Goal: Transaction & Acquisition: Subscribe to service/newsletter

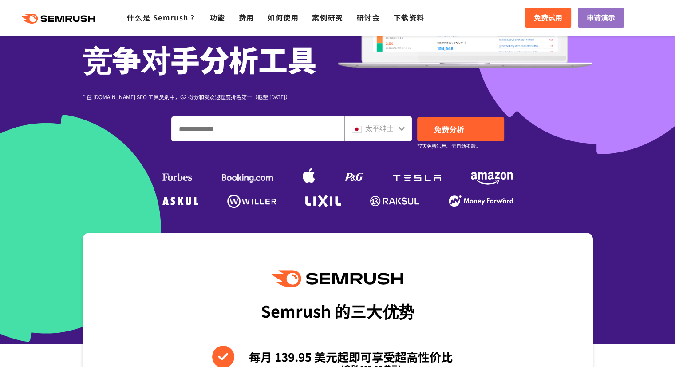
scroll to position [178, 0]
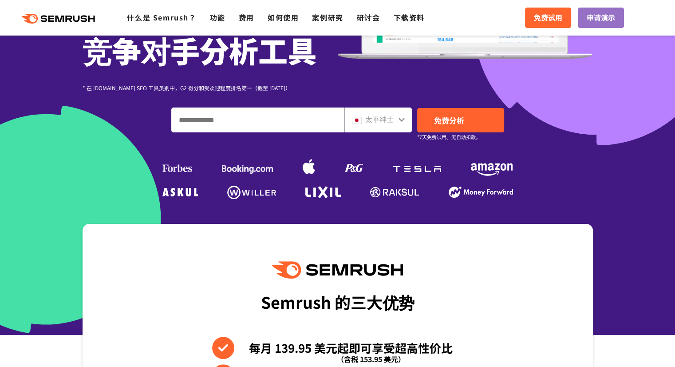
click at [382, 117] on font "太平绅士" at bounding box center [379, 119] width 28 height 11
click at [405, 121] on icon at bounding box center [401, 119] width 7 height 7
click at [402, 120] on icon at bounding box center [402, 120] width 6 height 4
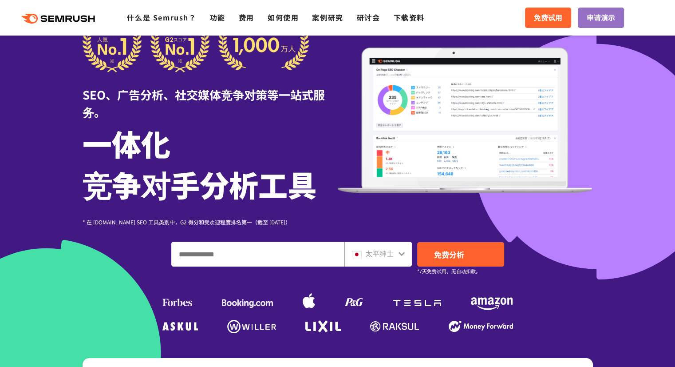
scroll to position [0, 0]
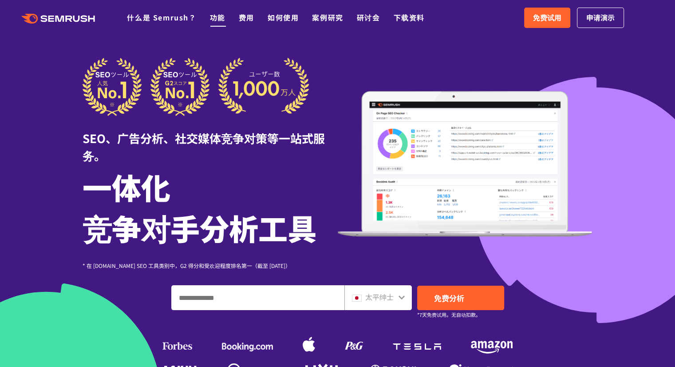
click at [218, 18] on font "功能" at bounding box center [218, 17] width 16 height 11
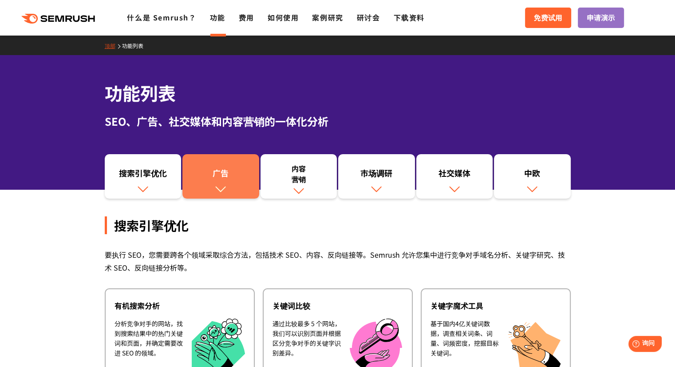
click at [243, 183] on link "广告" at bounding box center [220, 176] width 77 height 44
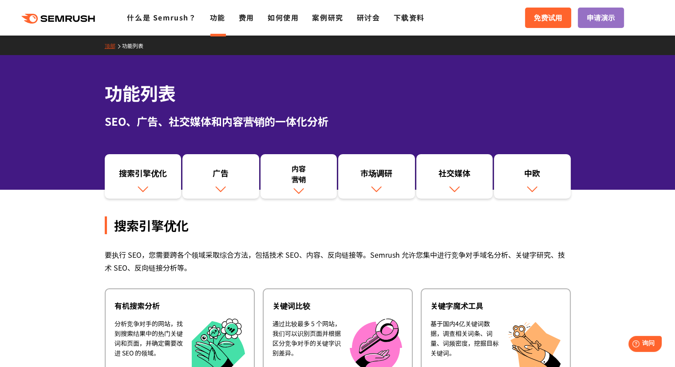
scroll to position [178, 0]
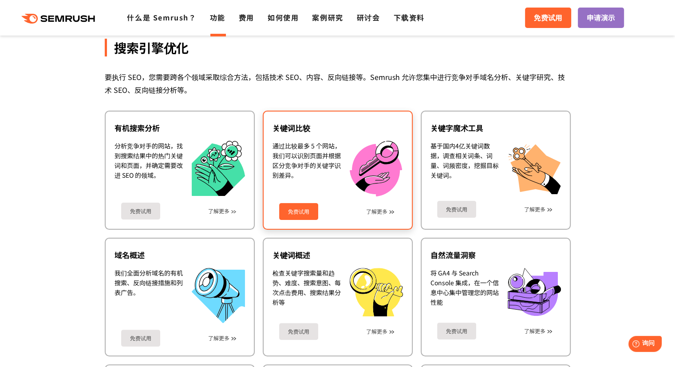
click at [308, 210] on font "免费试用" at bounding box center [298, 211] width 21 height 8
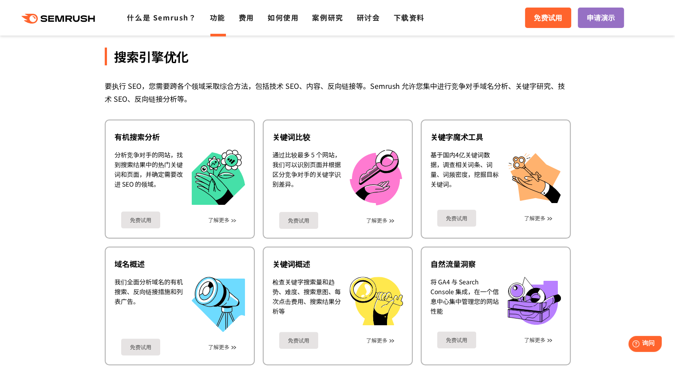
scroll to position [0, 0]
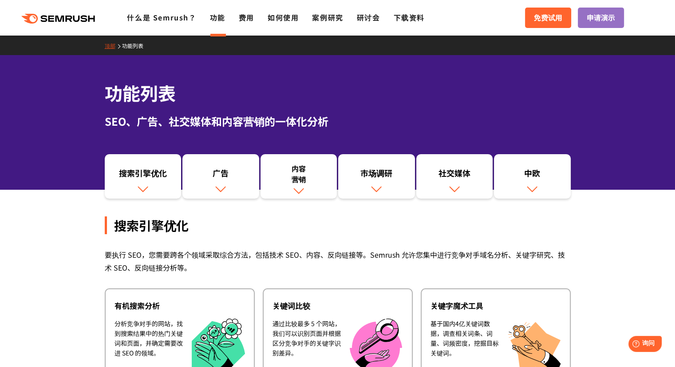
click at [82, 25] on div ".cls {fill: #FF642D;} .cls {fill: #FF642D;} 什么是 Semrush？ 功能 费用 如何使用 案例研究 研讨会 下载…" at bounding box center [337, 17] width 675 height 27
click at [67, 20] on icon at bounding box center [70, 19] width 7 height 6
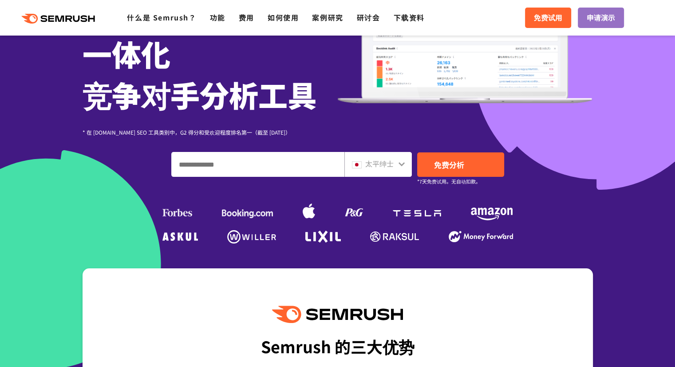
scroll to position [135, 0]
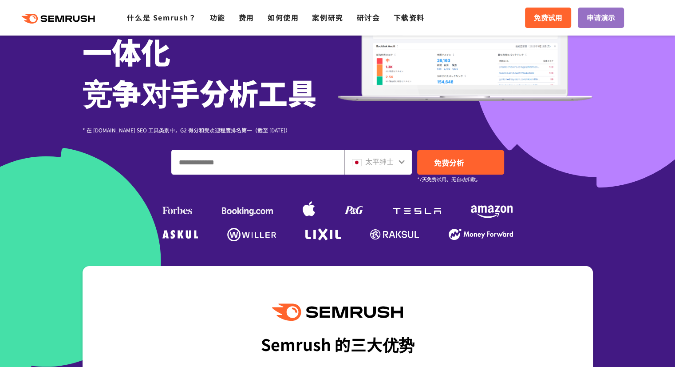
click at [390, 159] on font "太平绅士" at bounding box center [379, 161] width 28 height 11
click at [404, 162] on icon at bounding box center [401, 161] width 7 height 7
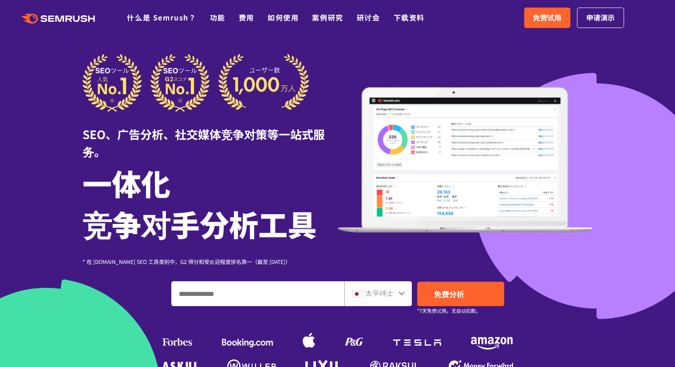
scroll to position [2, 0]
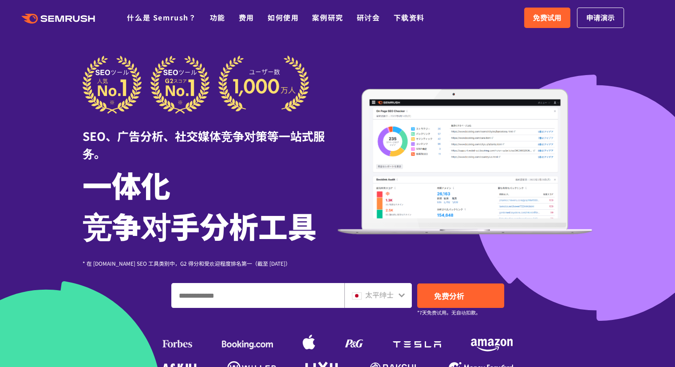
click at [388, 293] on font "太平绅士" at bounding box center [379, 294] width 28 height 11
click at [249, 292] on input "输入域名、关键字或 URL" at bounding box center [258, 295] width 172 height 24
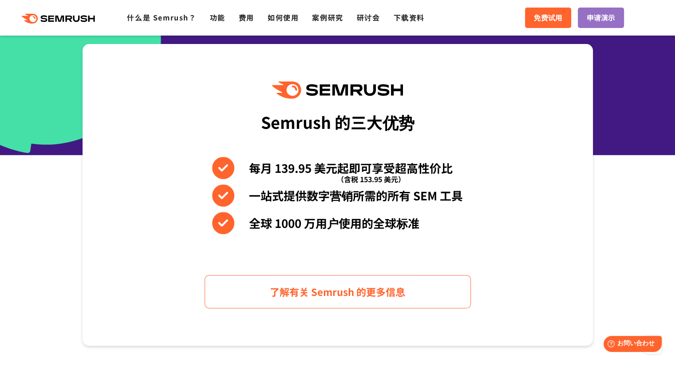
scroll to position [224, 0]
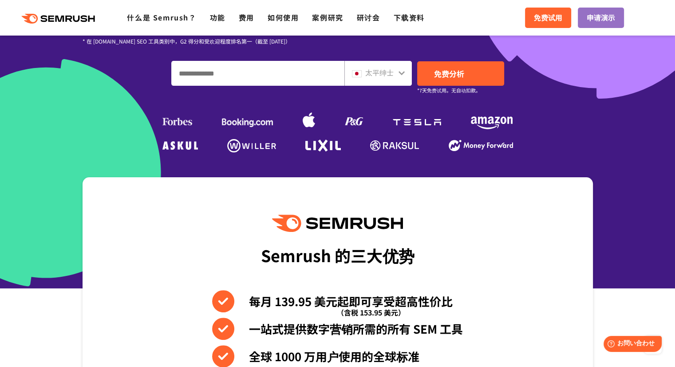
click at [394, 79] on div "太平绅士" at bounding box center [377, 73] width 67 height 25
click at [405, 65] on div "太平绅士" at bounding box center [377, 73] width 67 height 25
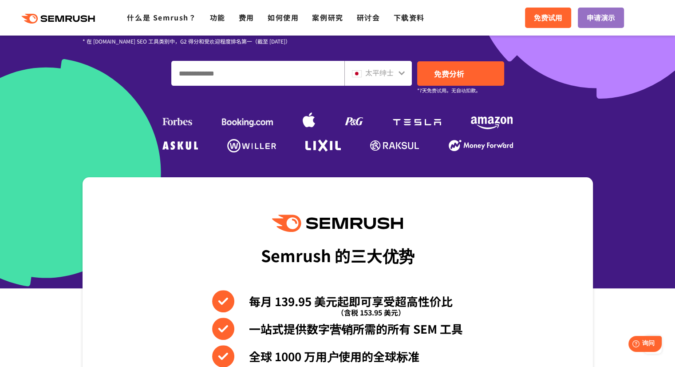
click at [399, 68] on div at bounding box center [401, 72] width 7 height 12
click at [299, 69] on input "输入域名、关键字或 URL" at bounding box center [258, 73] width 172 height 24
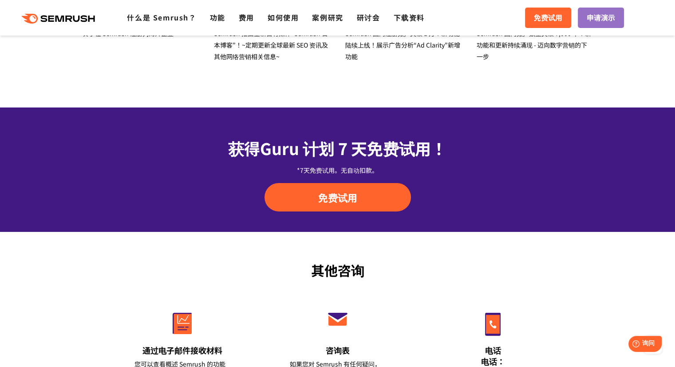
scroll to position [2864, 0]
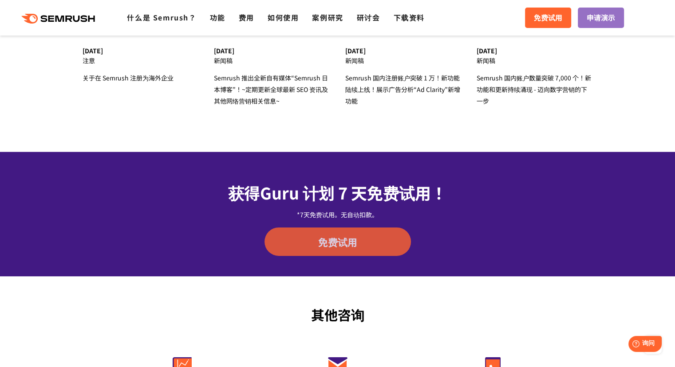
click at [336, 245] on font "免费试用" at bounding box center [337, 241] width 39 height 14
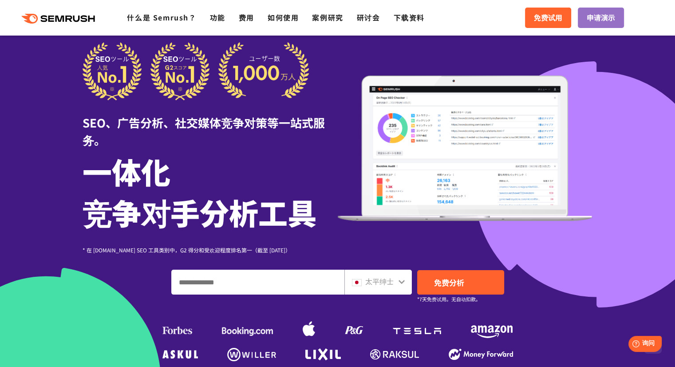
scroll to position [0, 0]
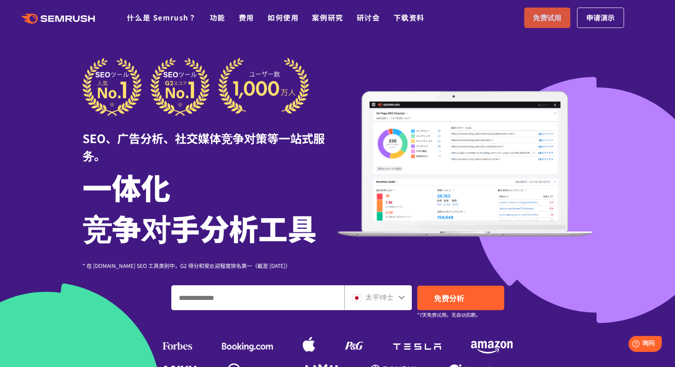
click at [541, 24] on link "免费试用" at bounding box center [547, 18] width 46 height 20
click at [277, 17] on font "如何使用" at bounding box center [283, 17] width 31 height 11
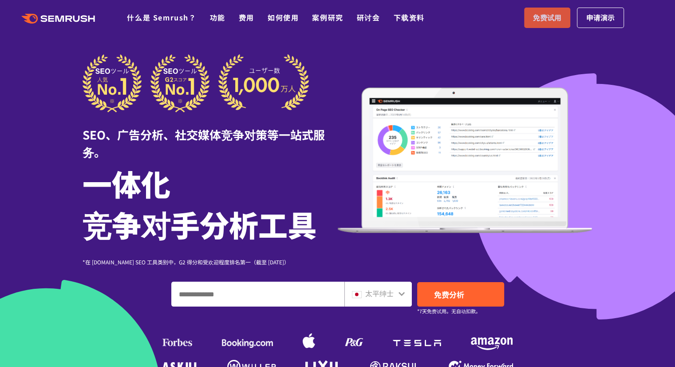
scroll to position [2, 0]
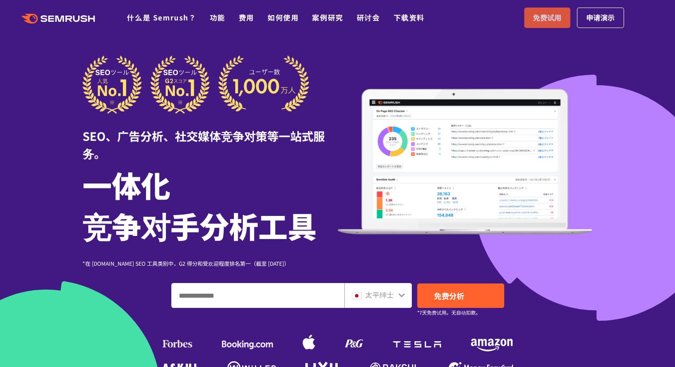
click at [557, 18] on font "免费试用" at bounding box center [547, 17] width 28 height 11
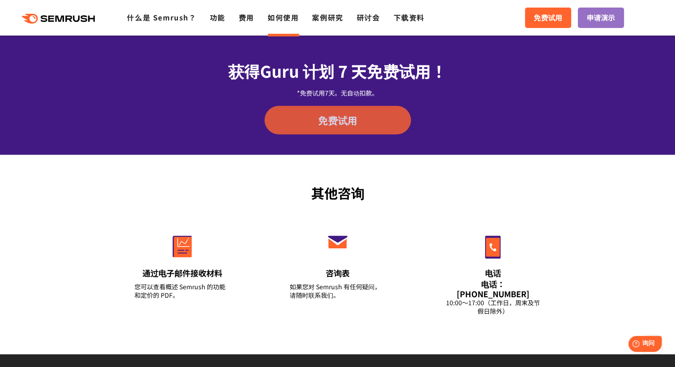
scroll to position [1074, 0]
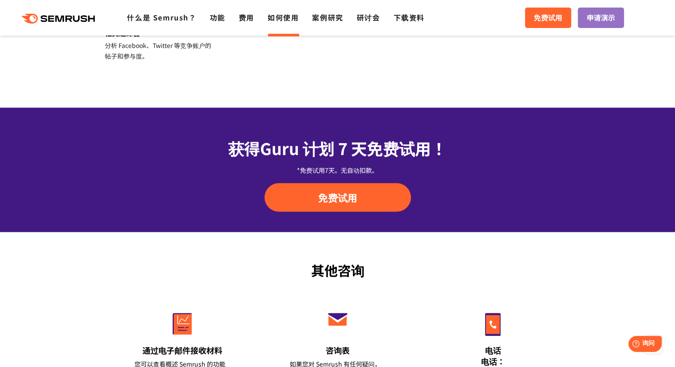
click at [84, 15] on icon at bounding box center [85, 18] width 7 height 7
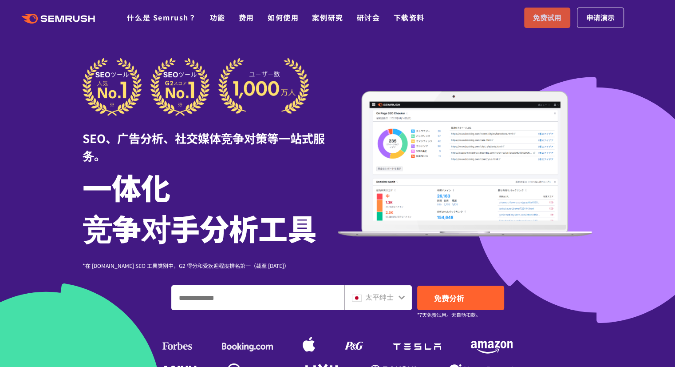
click at [561, 18] on font "免费试用" at bounding box center [547, 17] width 28 height 11
